Goal: Communication & Community: Connect with others

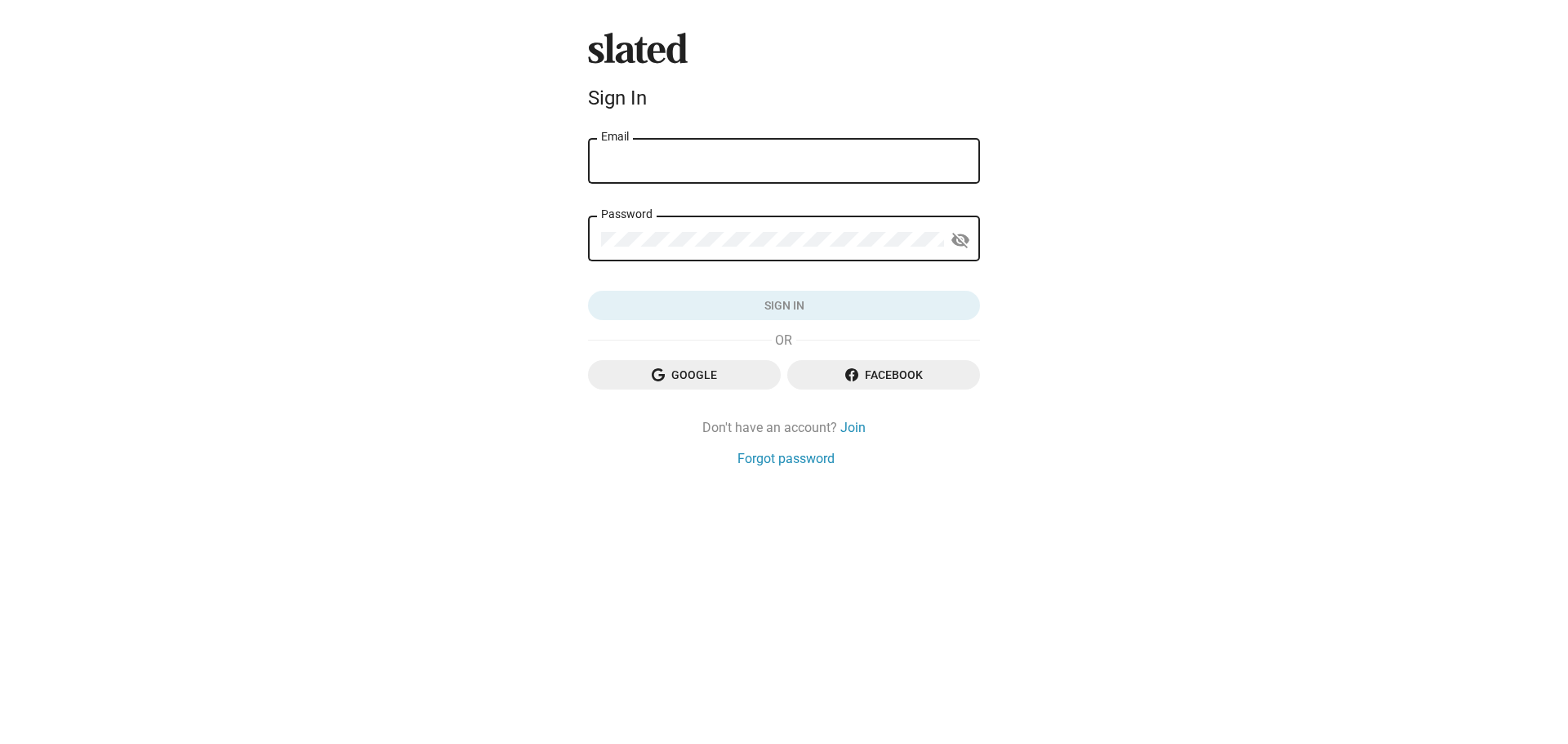
drag, startPoint x: 0, startPoint y: 0, endPoint x: 688, endPoint y: 168, distance: 708.2
click at [688, 168] on input "Email" at bounding box center [784, 161] width 365 height 15
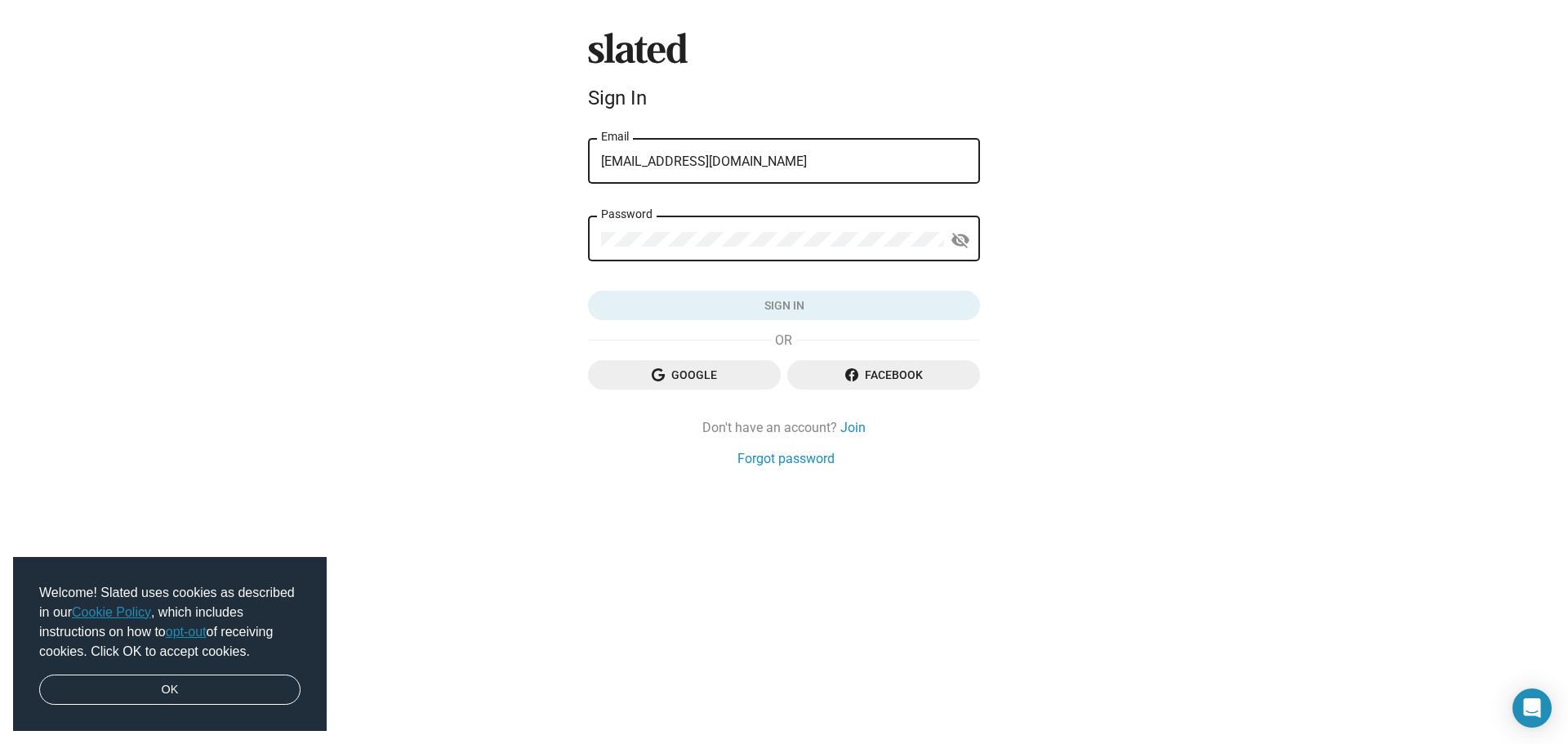
type input "lvez@bigpond.com"
click at [605, 230] on div "Password" at bounding box center [772, 237] width 343 height 49
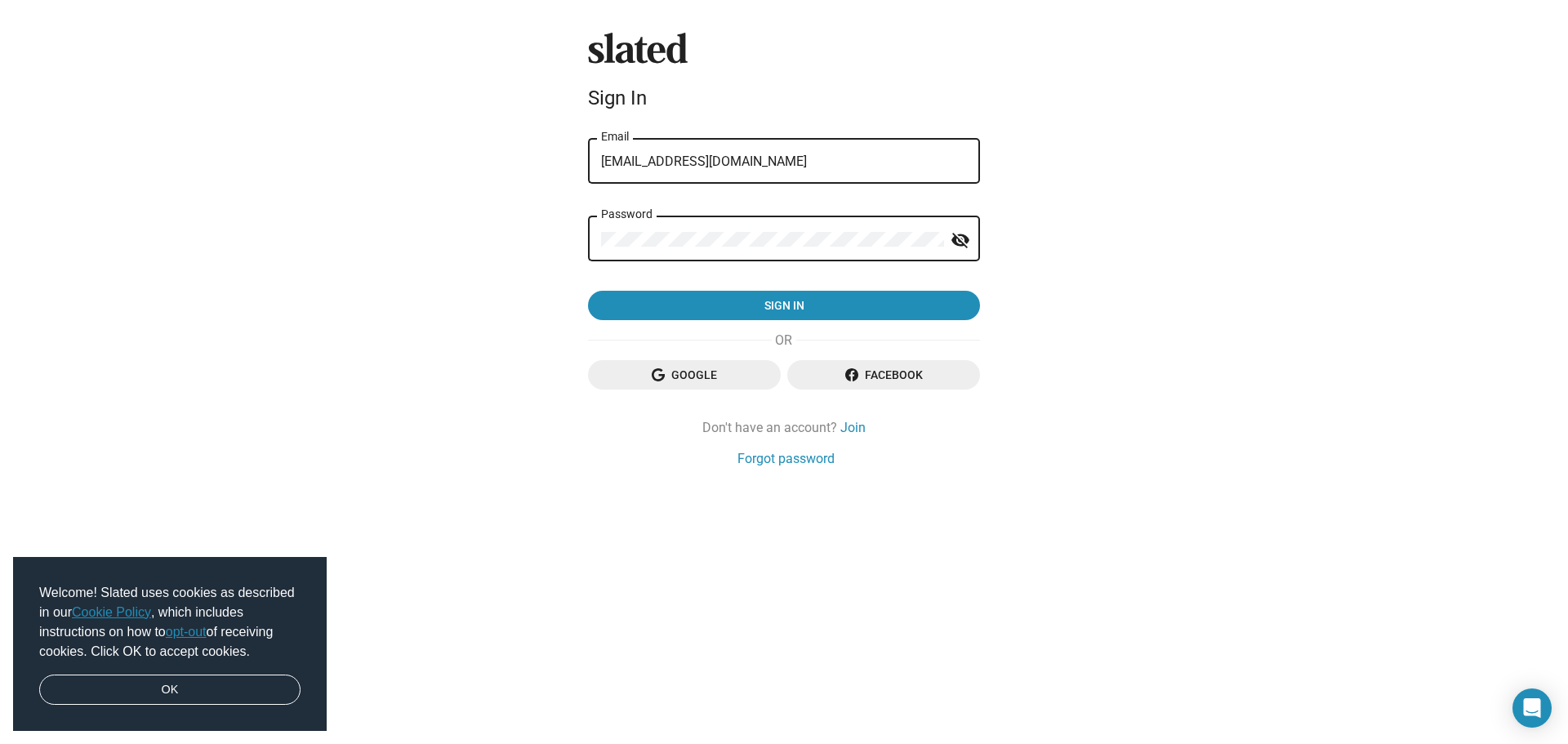
click at [588, 291] on button "Sign in" at bounding box center [784, 306] width 392 height 30
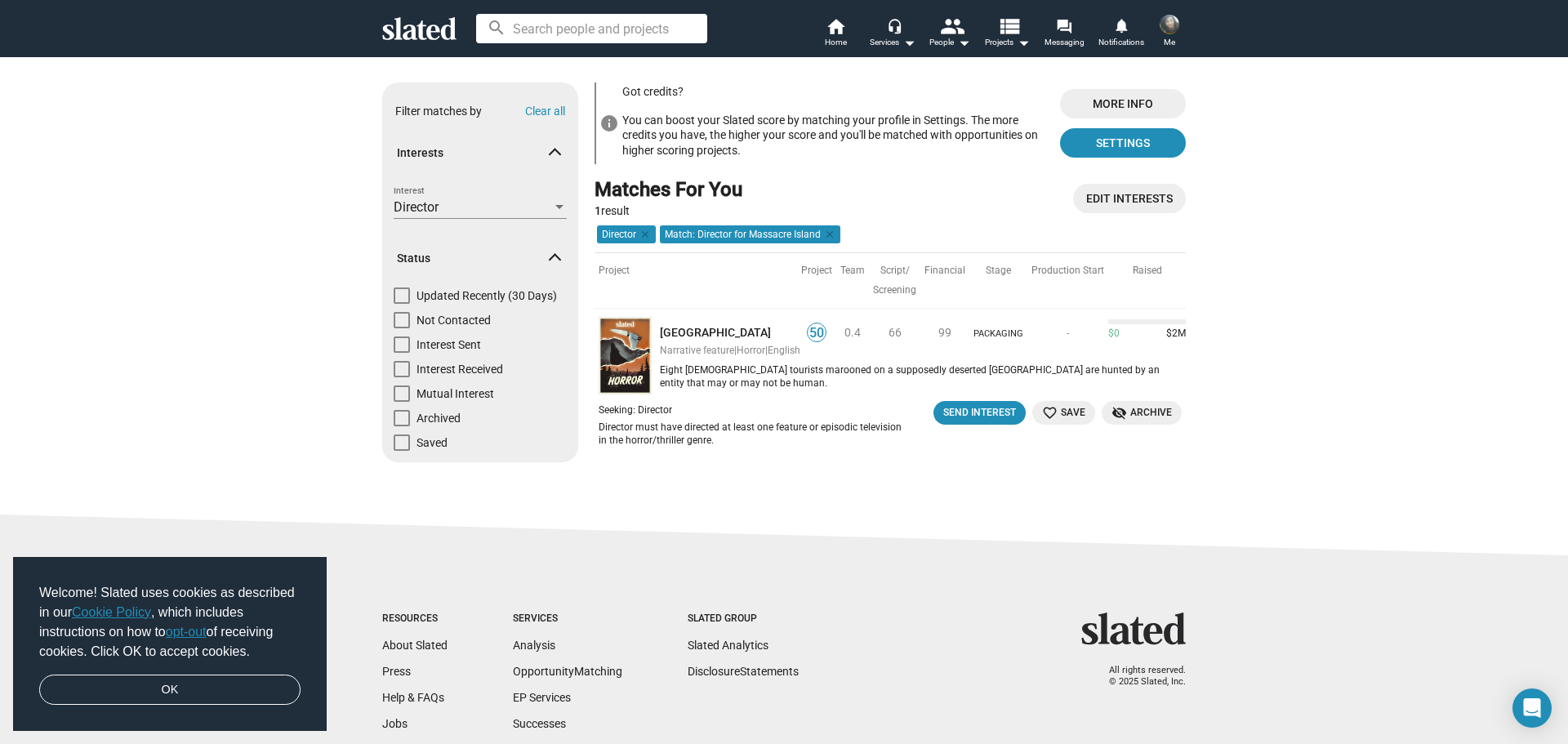
click at [550, 255] on span at bounding box center [554, 261] width 9 height 16
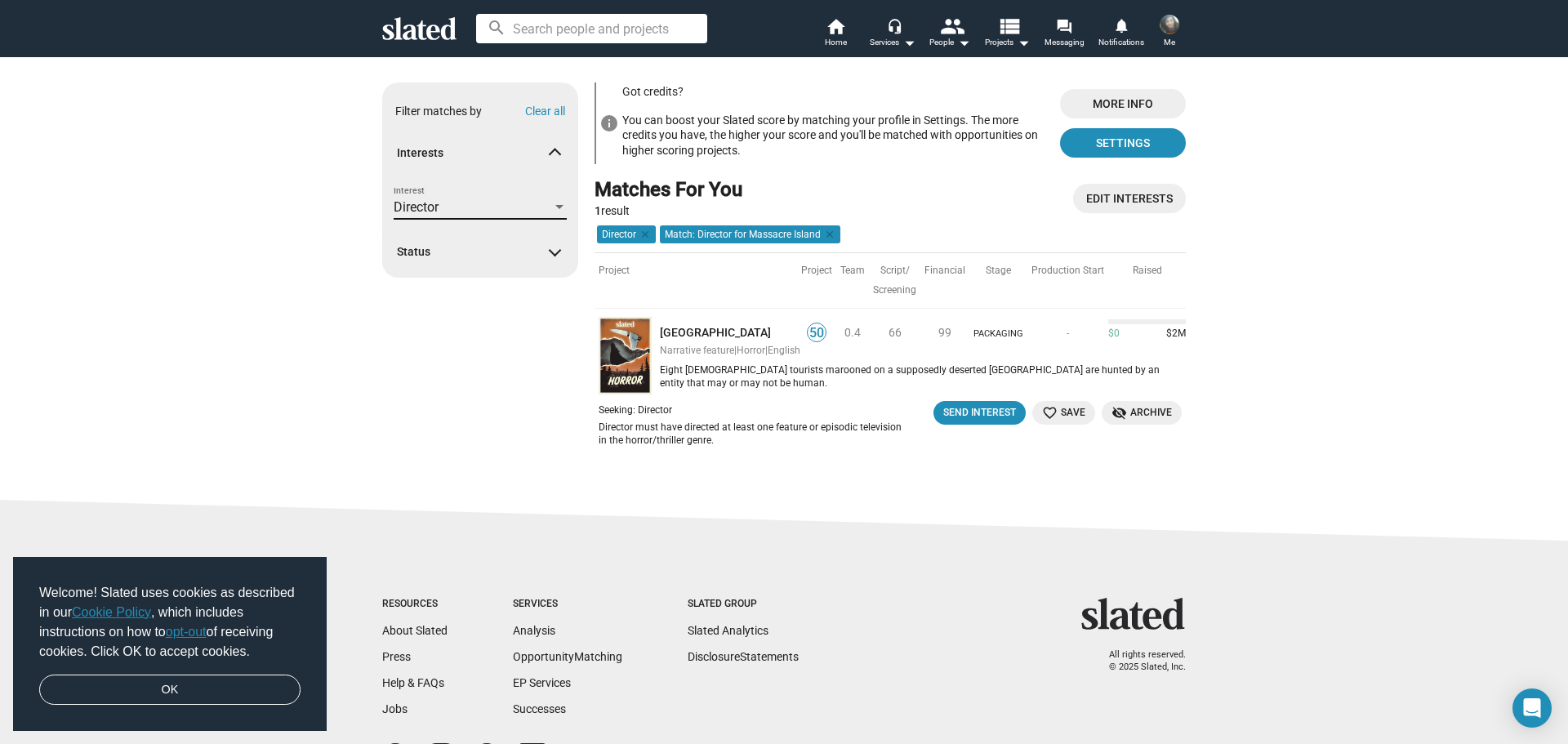
click at [555, 206] on div at bounding box center [559, 207] width 8 height 4
click at [374, 208] on mat-pseudo-checkbox at bounding box center [374, 210] width 13 height 13
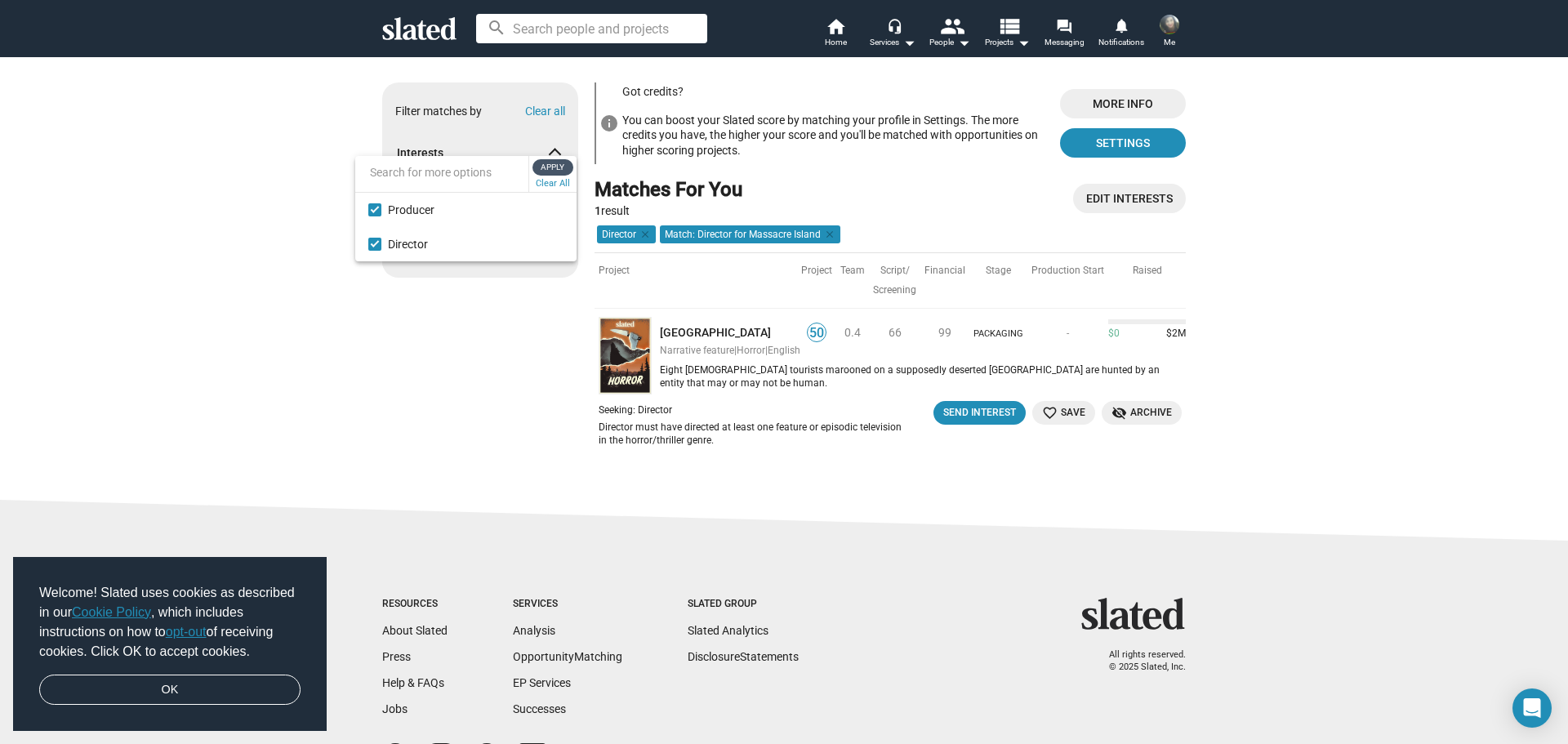
click at [556, 165] on span "Apply" at bounding box center [553, 167] width 30 height 16
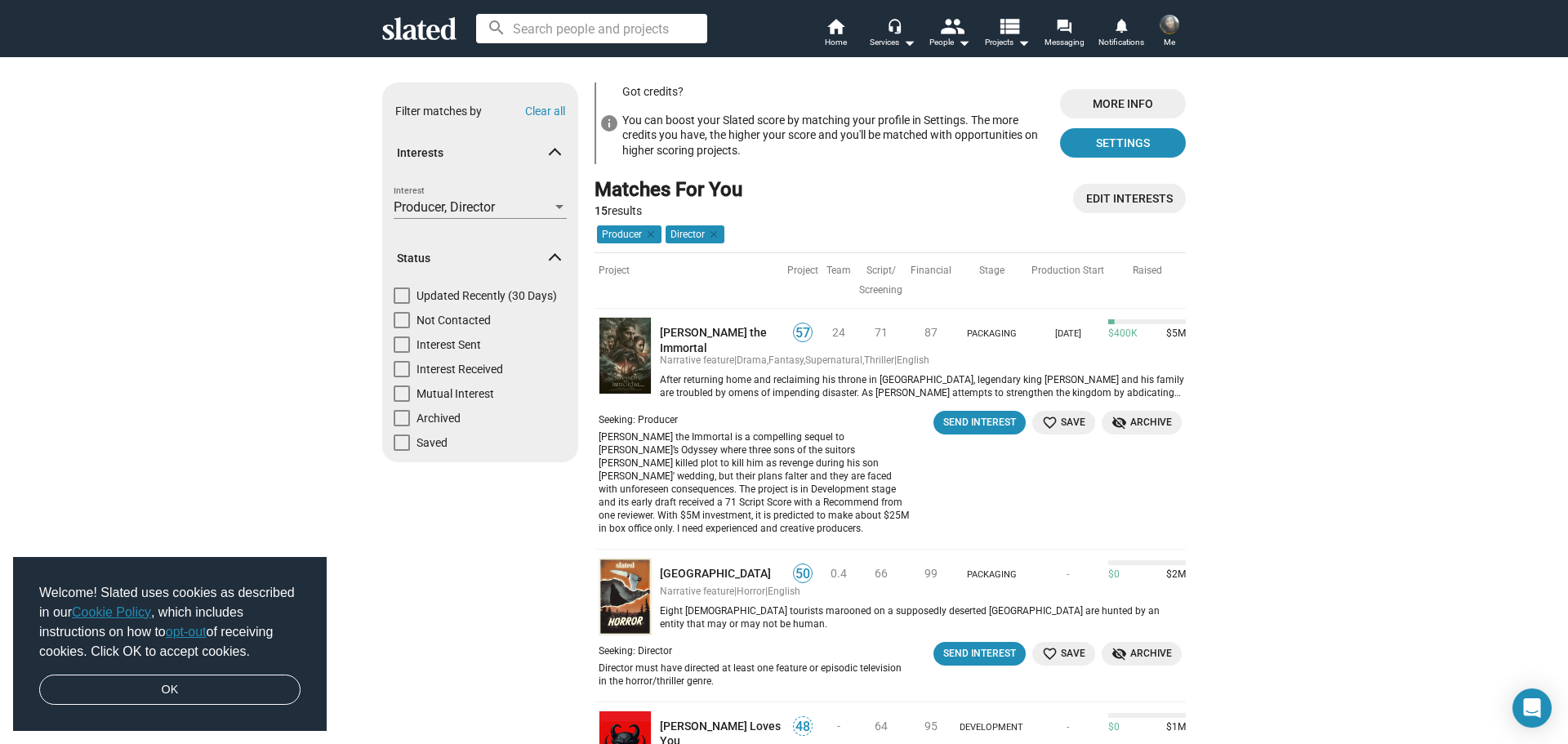
click at [552, 149] on span at bounding box center [554, 156] width 9 height 16
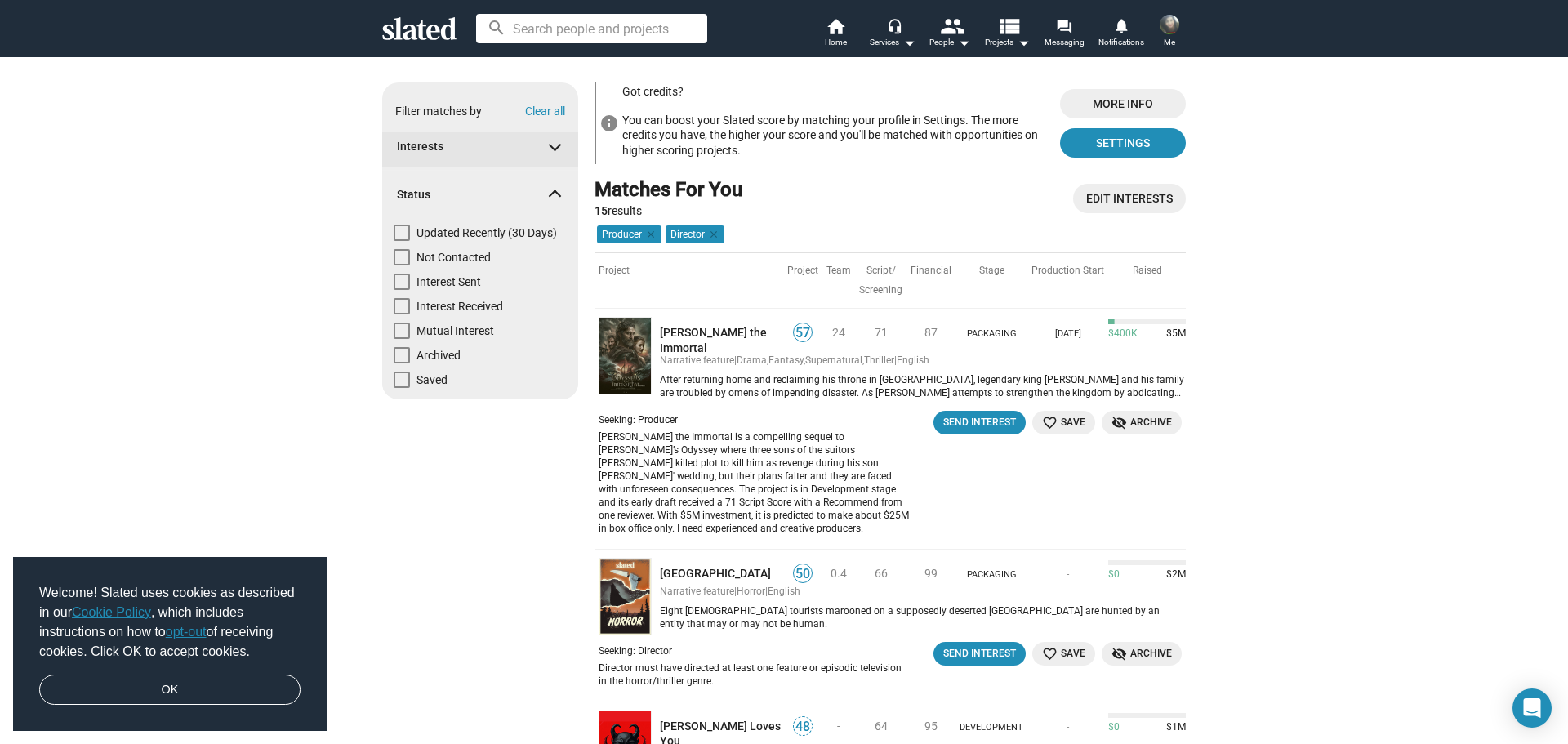
click at [550, 145] on span at bounding box center [554, 144] width 9 height 16
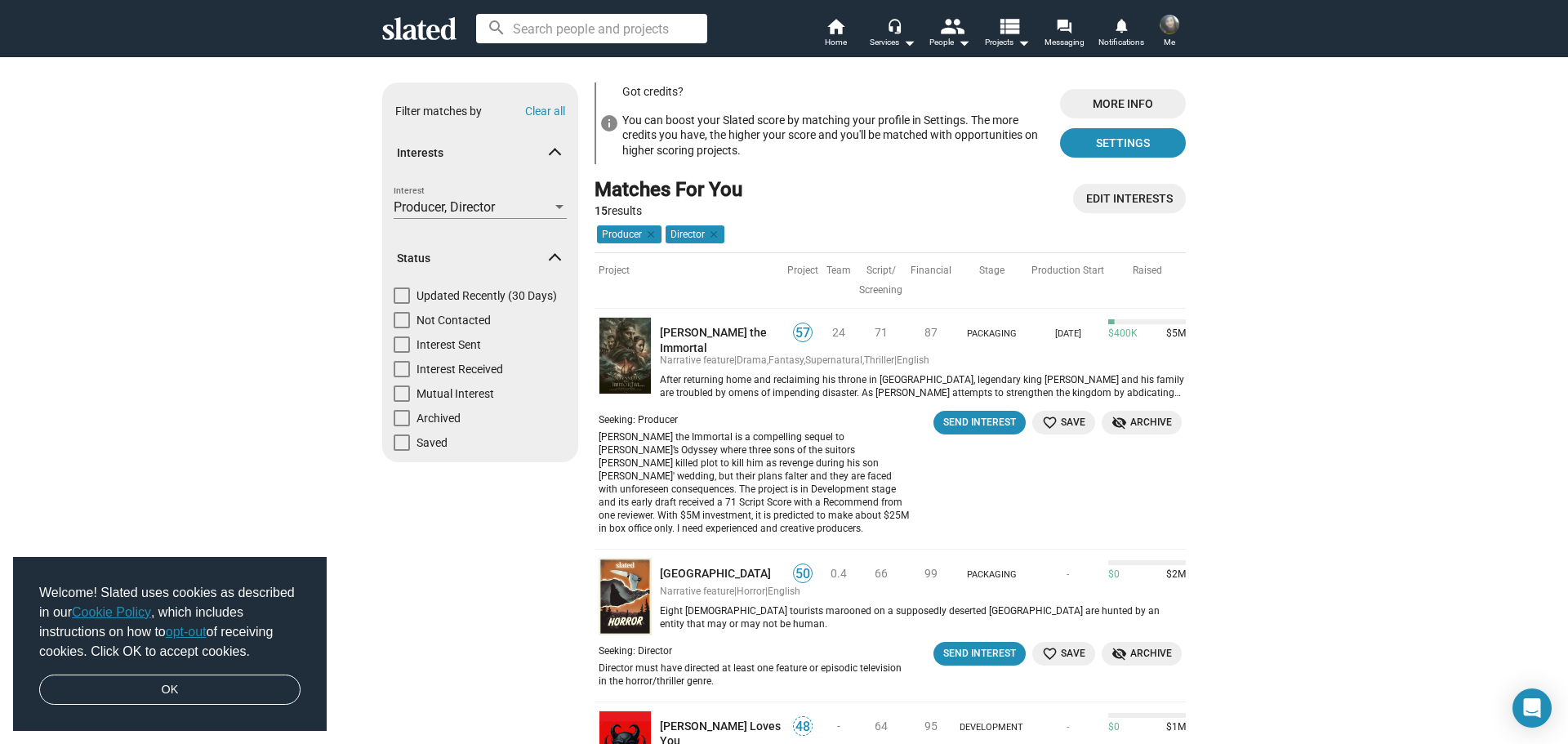
click at [553, 203] on div at bounding box center [559, 207] width 15 height 13
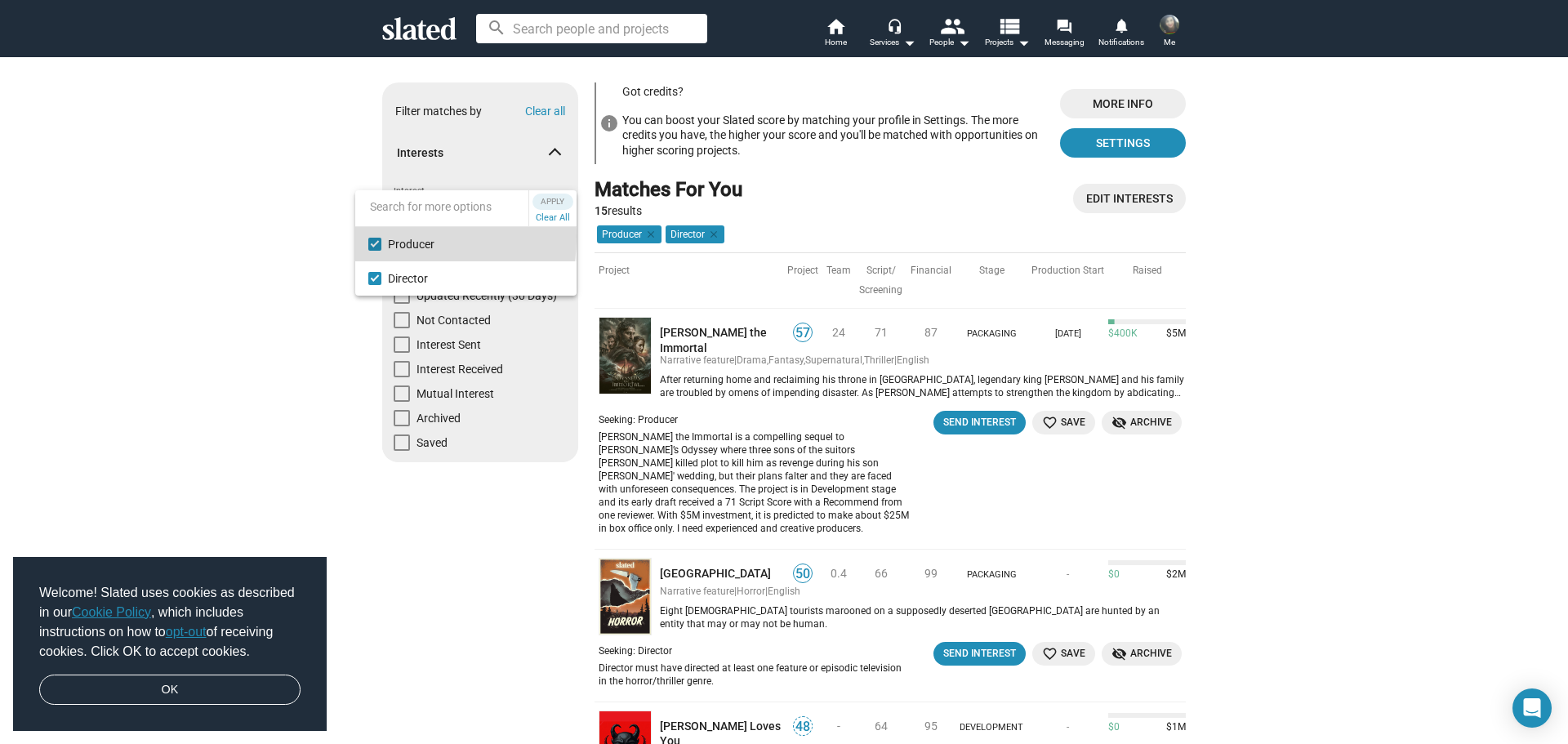
click at [377, 237] on mat-pseudo-checkbox at bounding box center [374, 243] width 13 height 13
click at [550, 204] on span "Apply" at bounding box center [553, 202] width 30 height 16
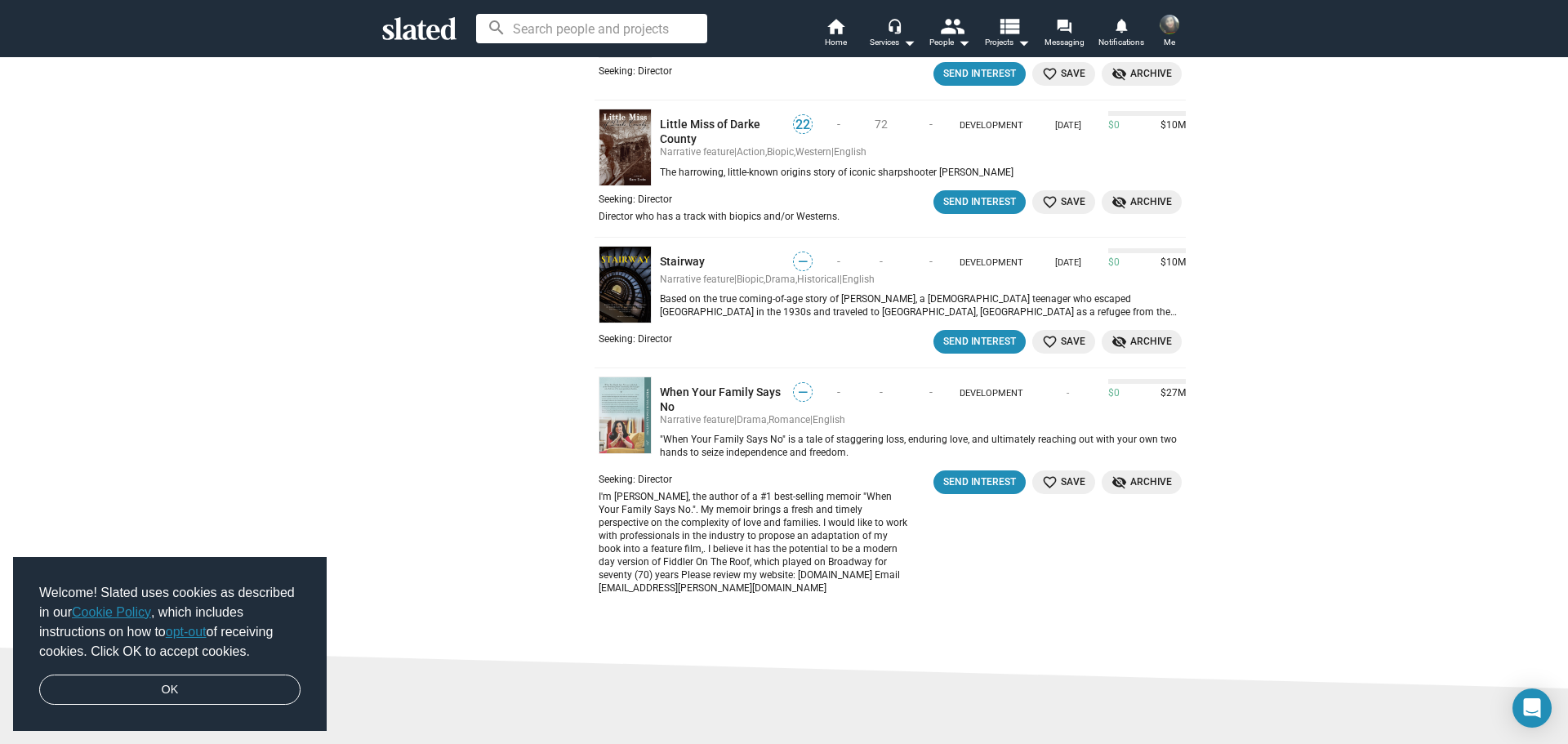
scroll to position [1062, 0]
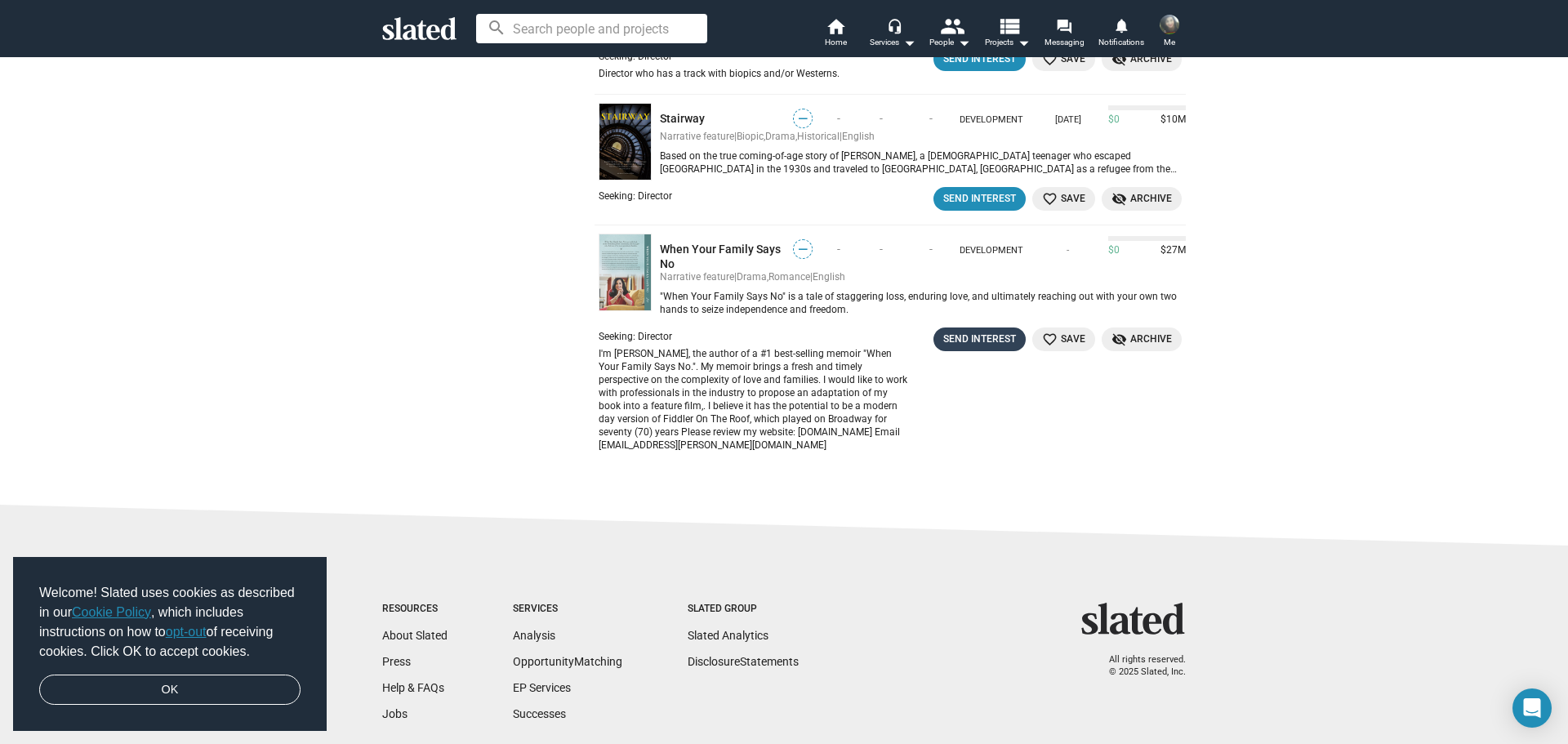
click at [990, 331] on div "Send Interest" at bounding box center [979, 339] width 72 height 17
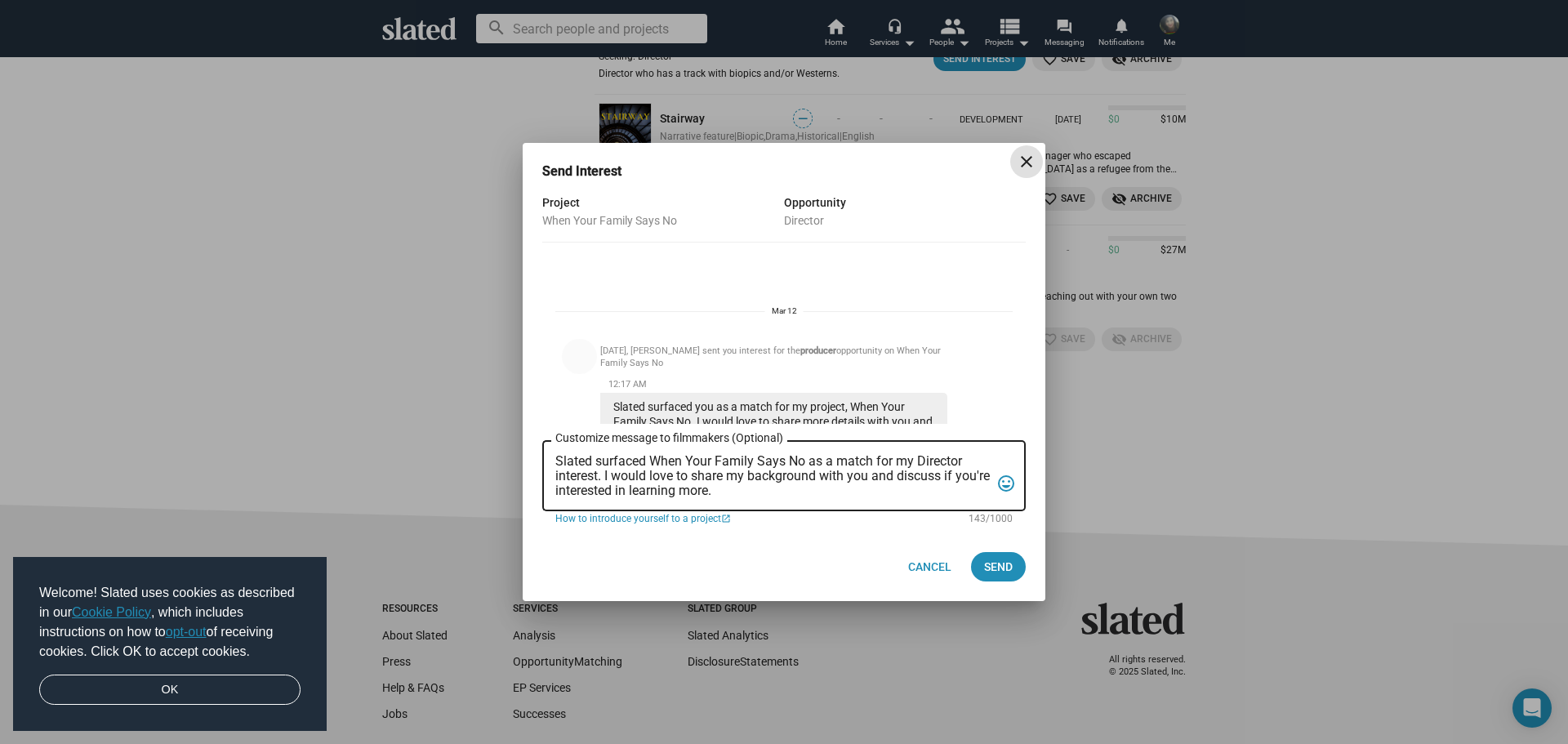
scroll to position [334, 0]
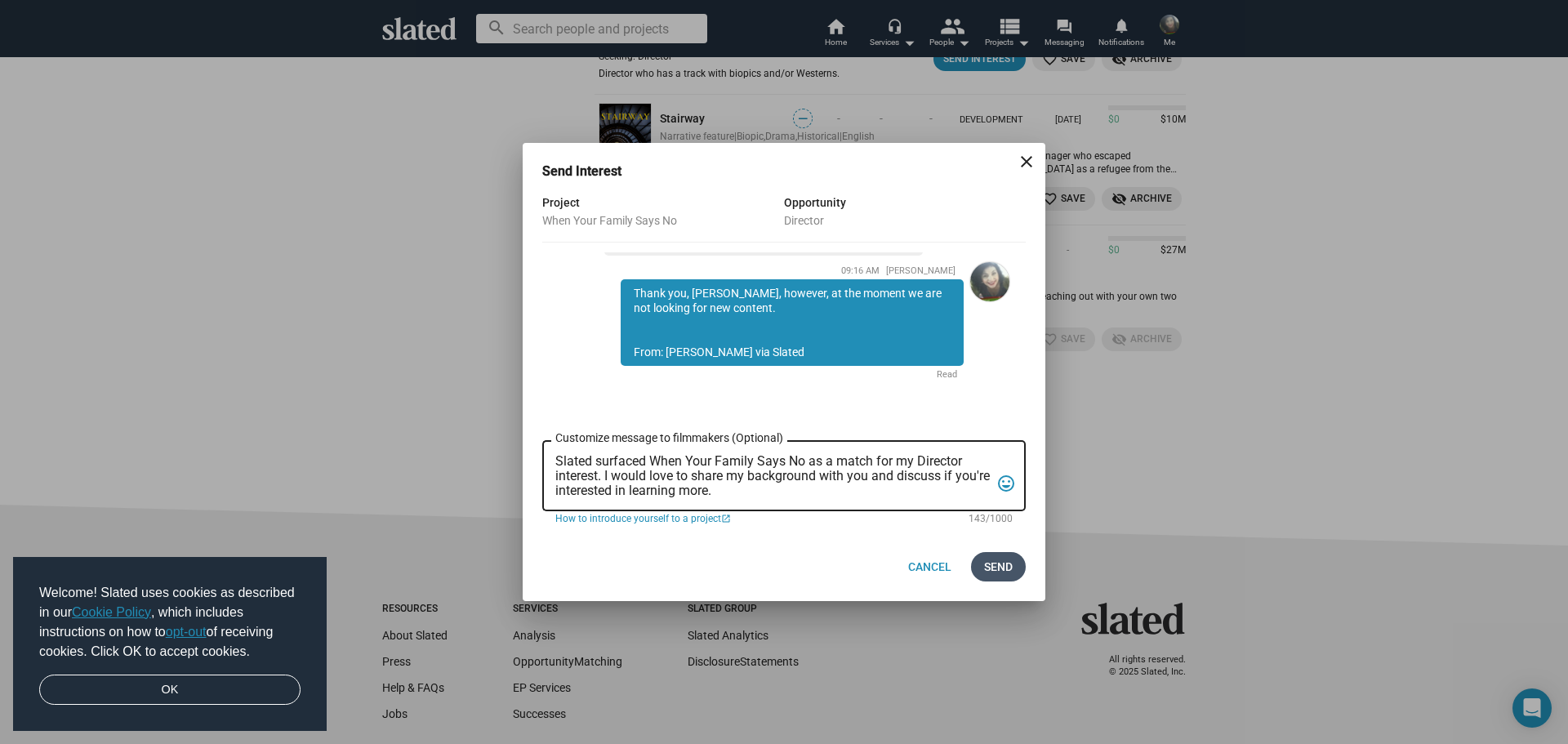
click at [995, 564] on span "Send" at bounding box center [998, 567] width 29 height 30
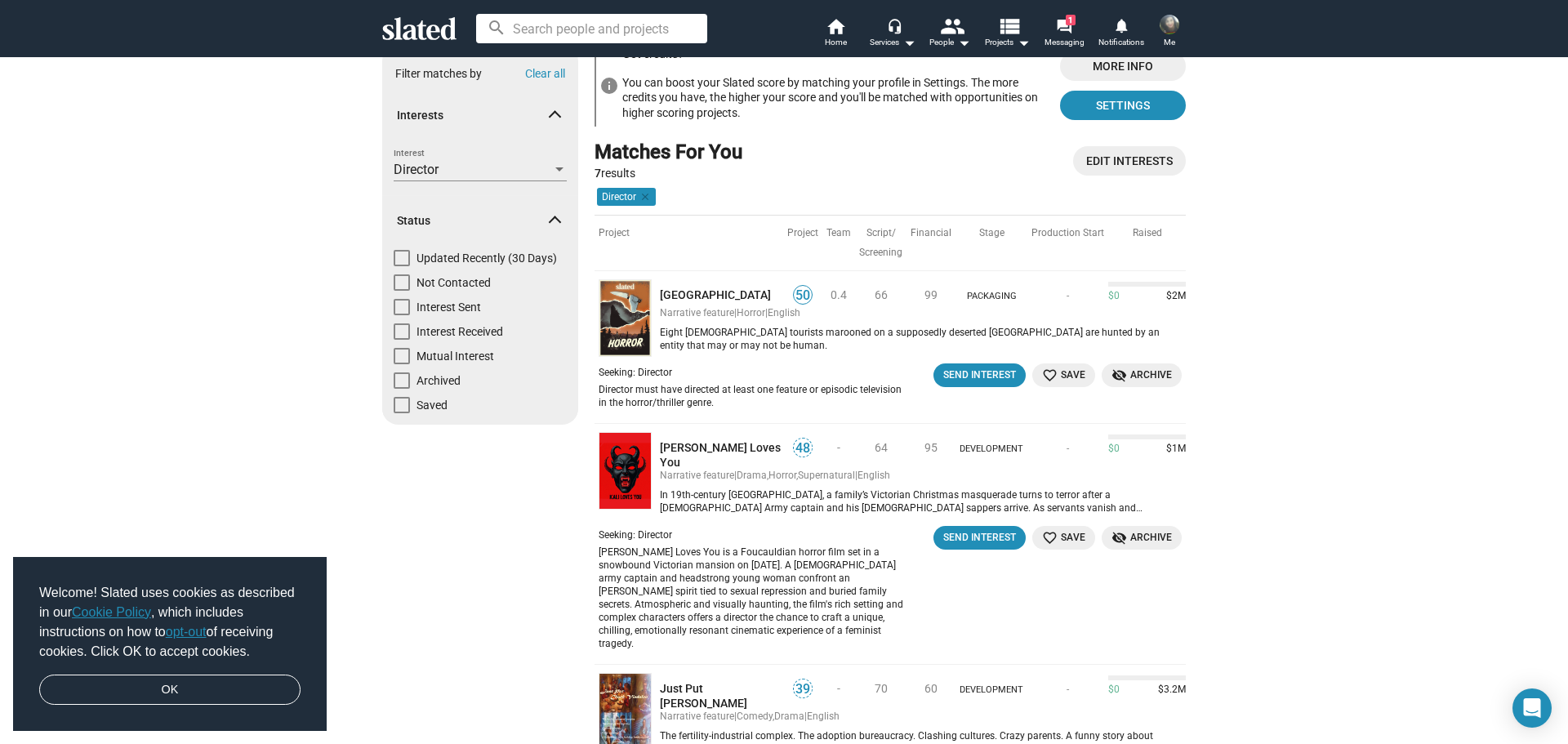
scroll to position [0, 0]
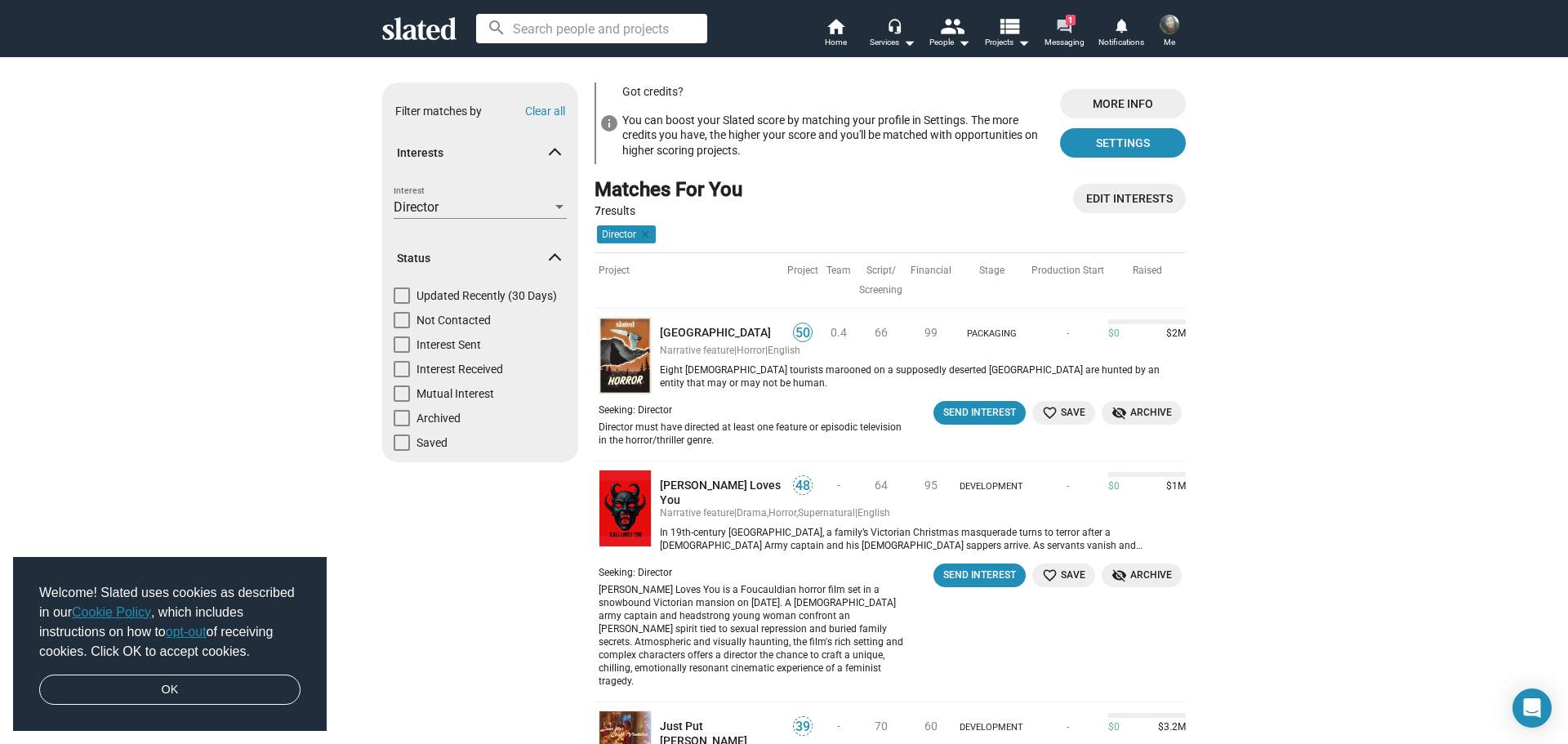
click at [1064, 20] on mat-icon "forum" at bounding box center [1064, 26] width 16 height 16
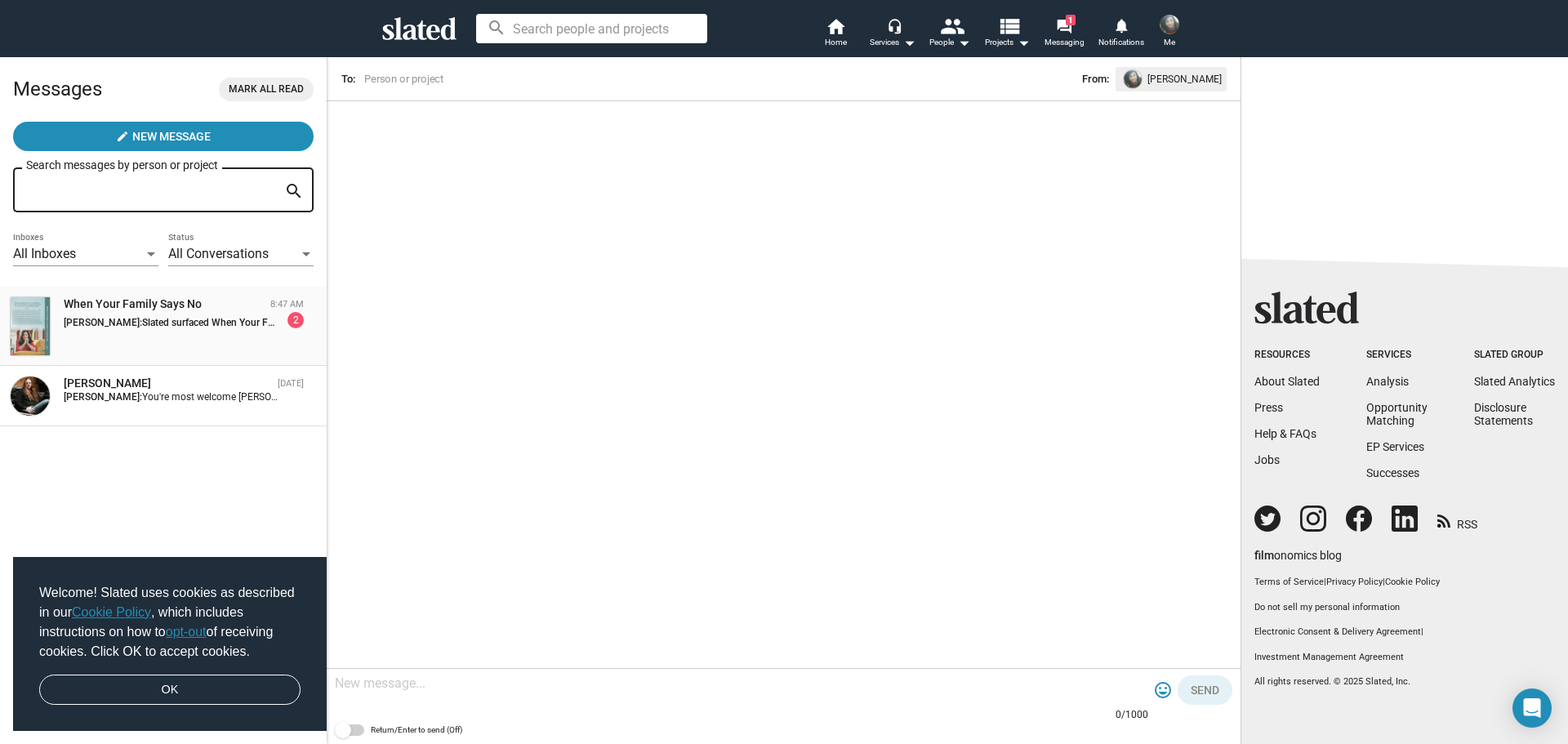
click at [151, 304] on div "When Your Family Says No" at bounding box center [163, 305] width 200 height 16
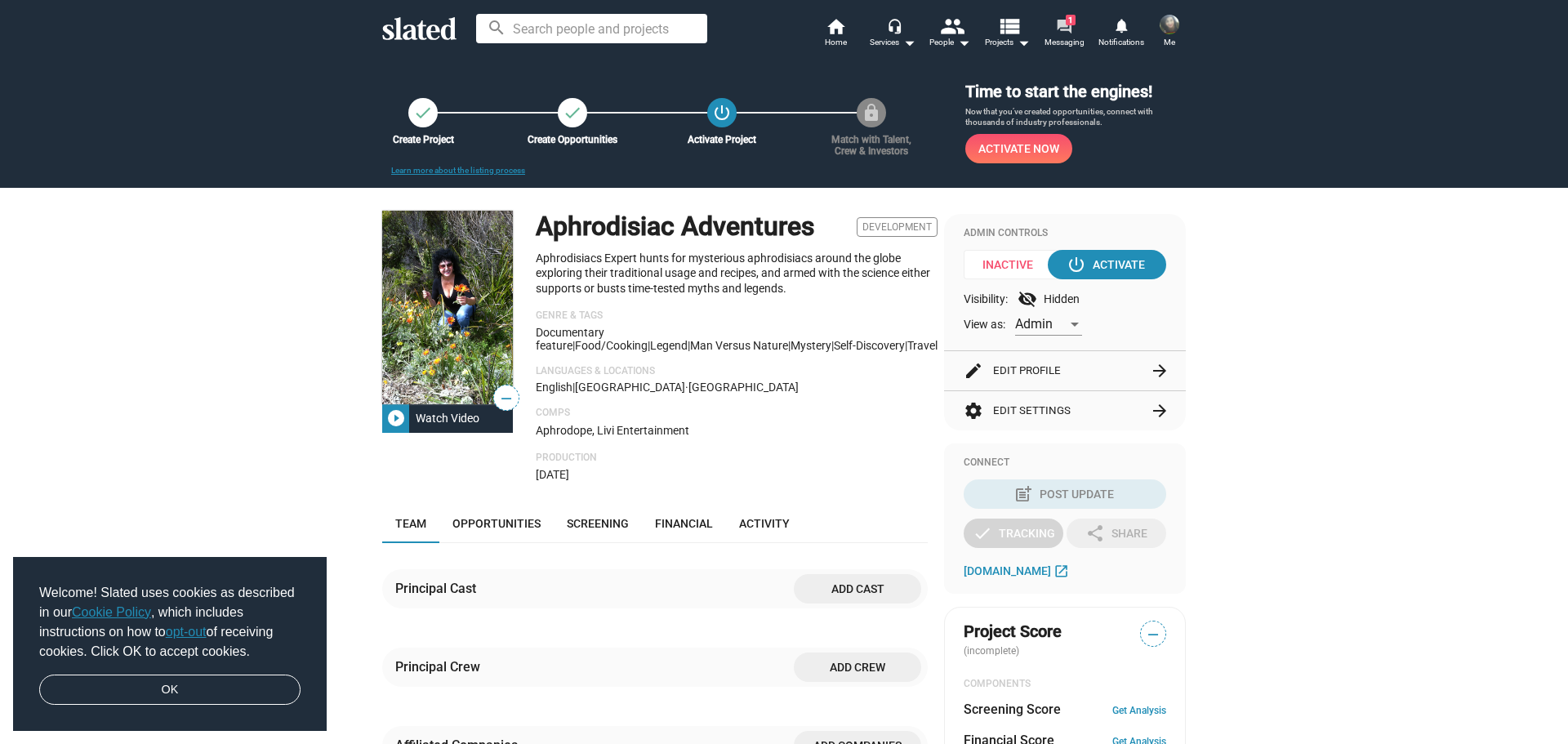
click at [1069, 28] on mat-icon "forum" at bounding box center [1064, 26] width 16 height 16
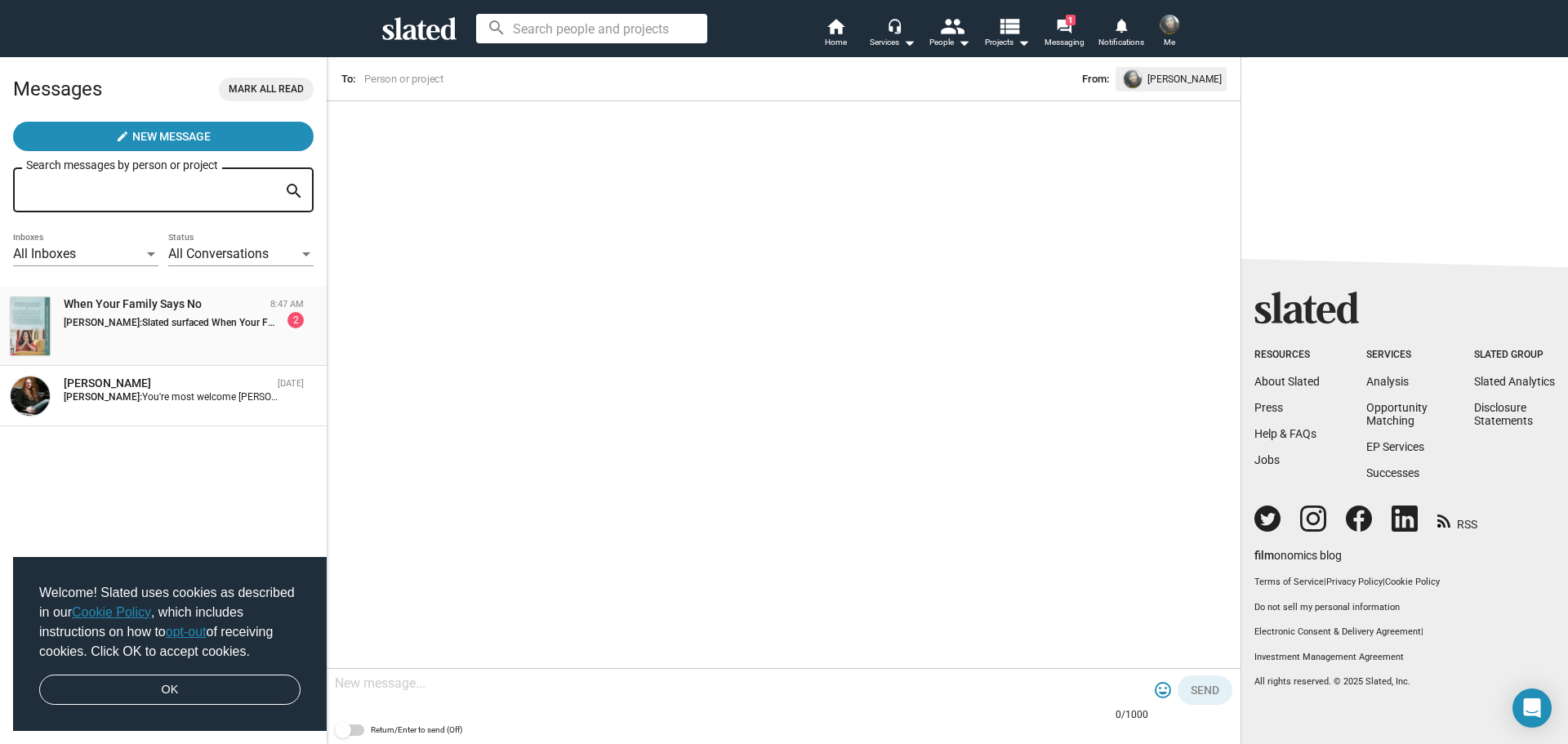
click at [132, 310] on div "When Your Family Says No" at bounding box center [163, 305] width 200 height 16
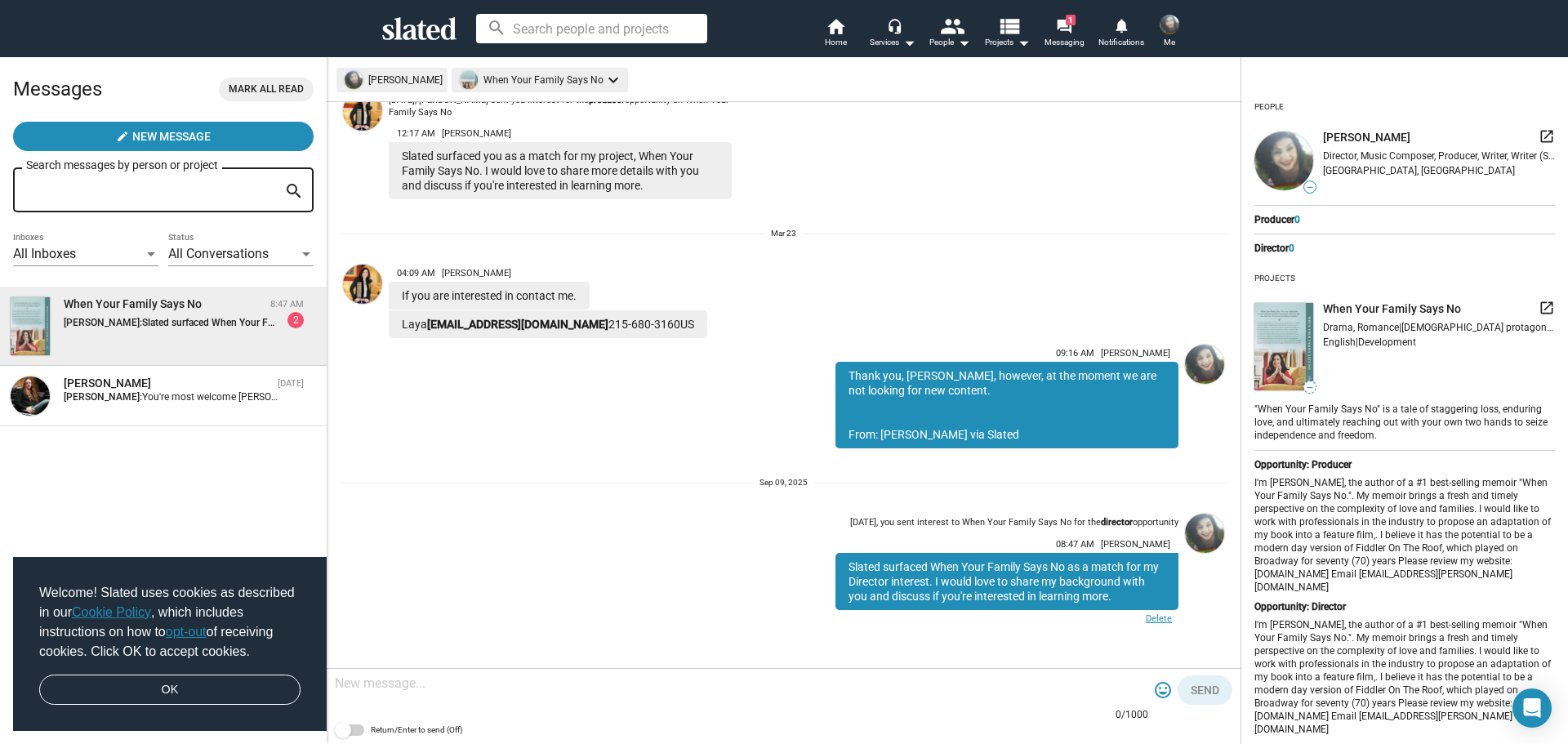
click at [1148, 620] on link "Delete" at bounding box center [1157, 620] width 43 height 21
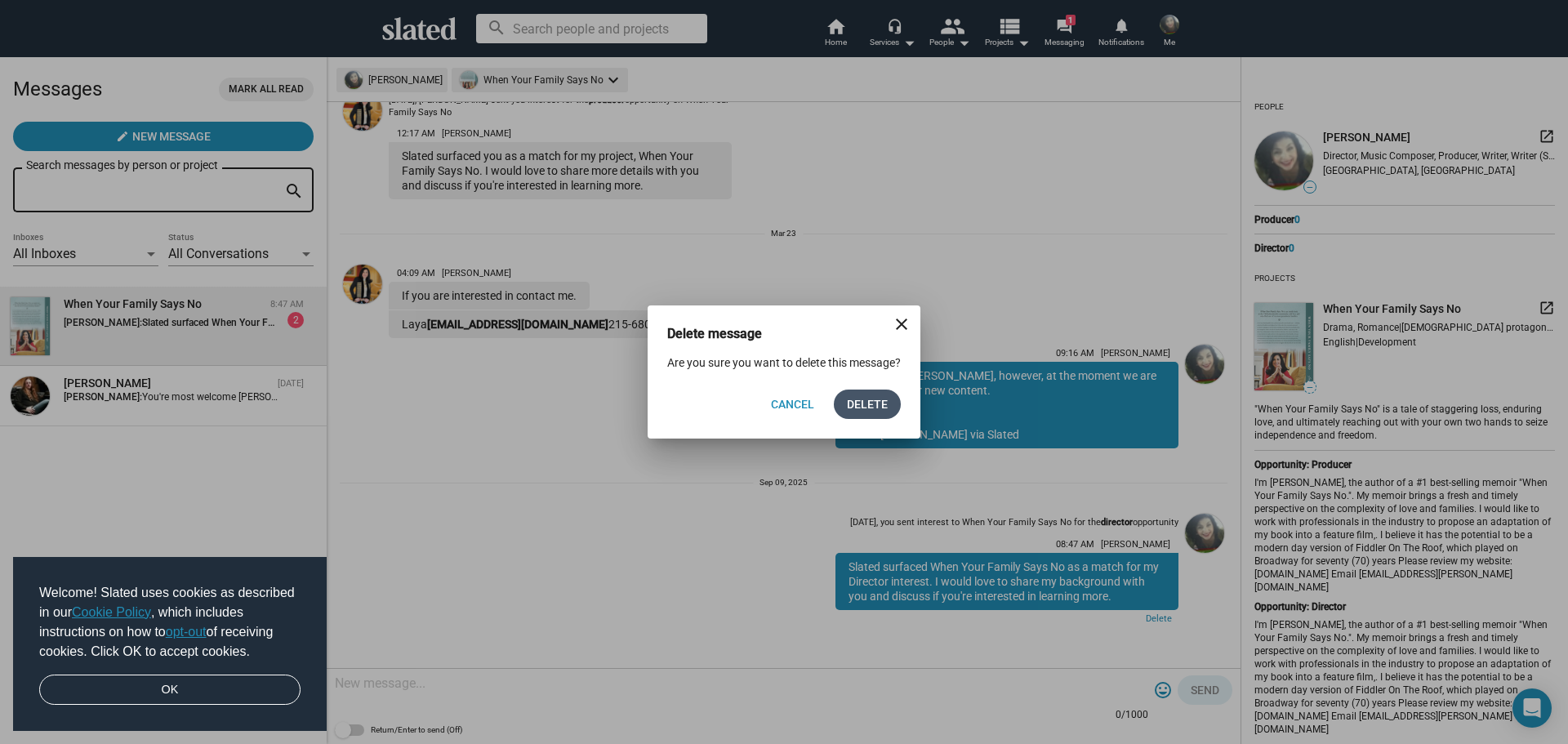
click at [869, 407] on span "Delete" at bounding box center [867, 404] width 41 height 30
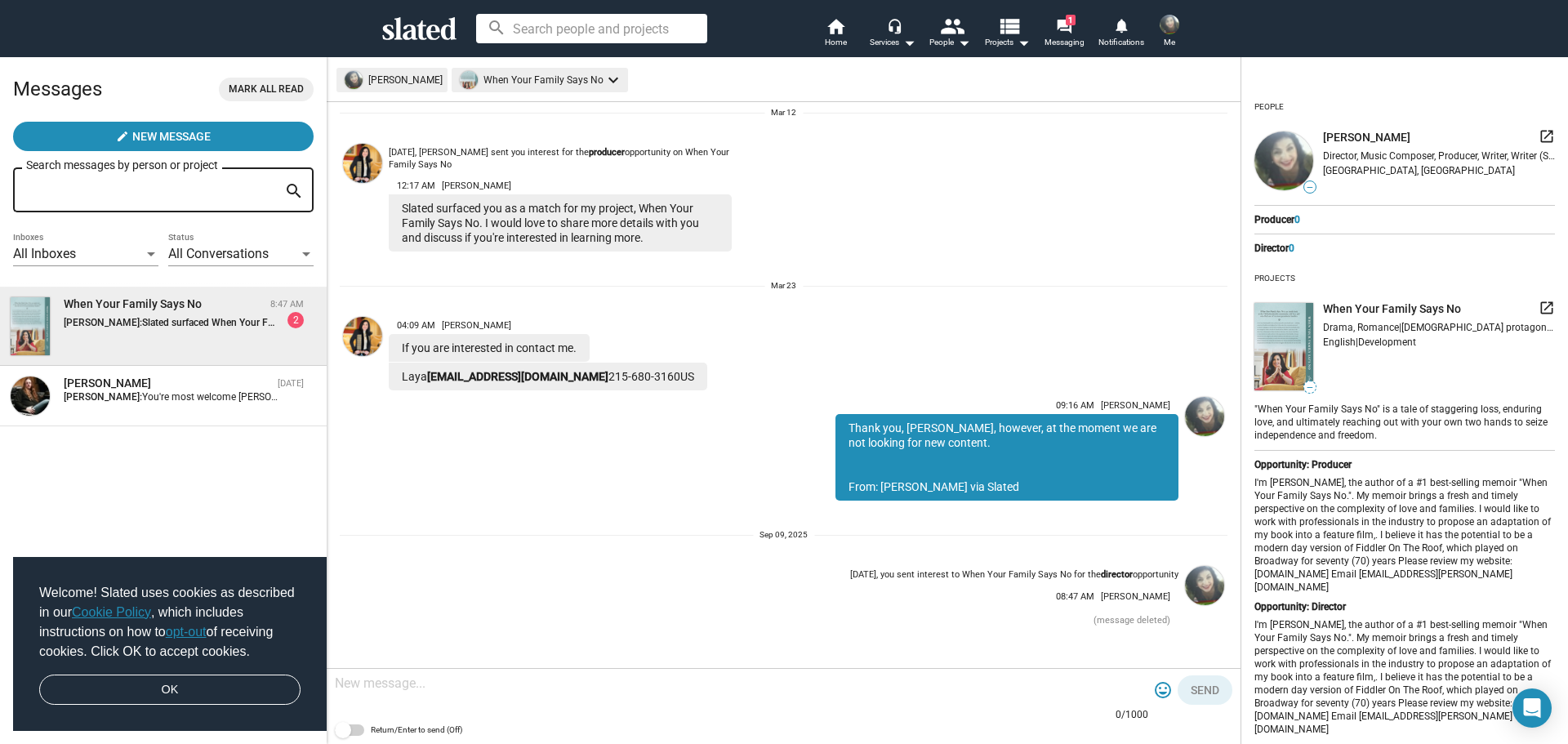
scroll to position [49, 0]
